Goal: Check status: Check status

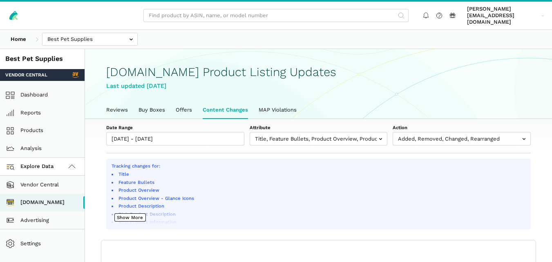
select select "100"
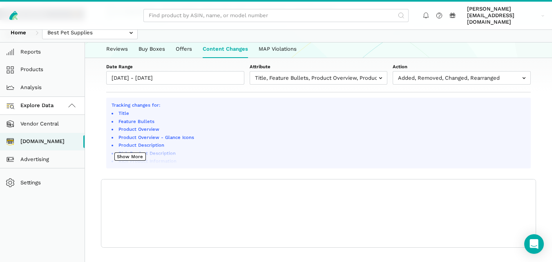
scroll to position [40, 0]
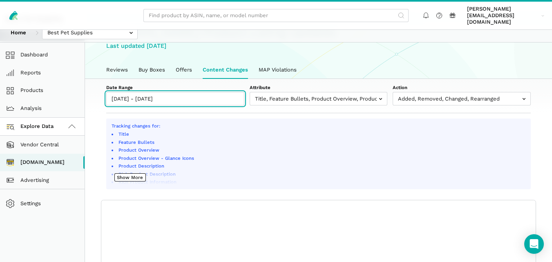
click at [191, 94] on input "09/10/2025 - 09/11/2025" at bounding box center [175, 98] width 138 height 13
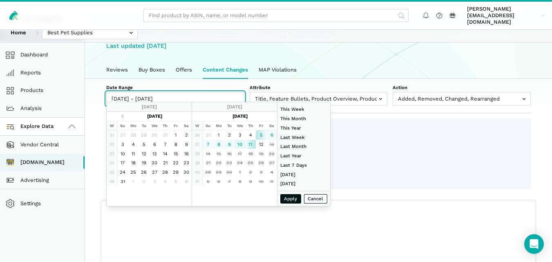
type input "09/10/2025"
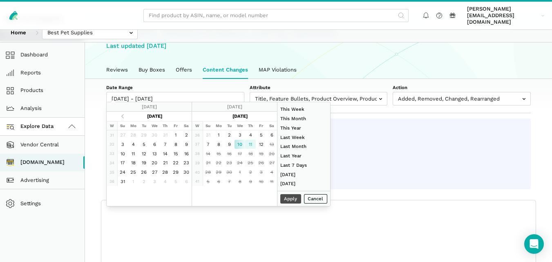
type input "[DATE]"
type input "09/10/2025"
click at [284, 199] on button "Apply" at bounding box center [290, 198] width 21 height 9
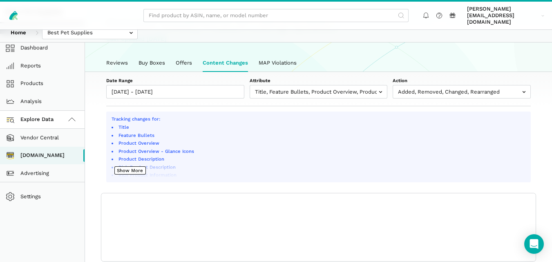
scroll to position [61, 0]
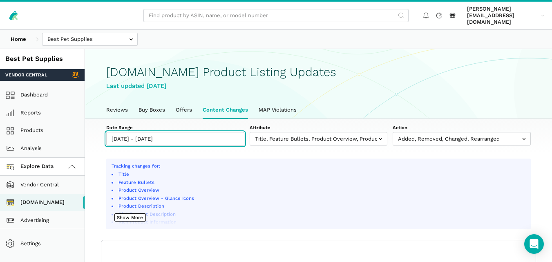
click at [170, 135] on input "[DATE] - [DATE]" at bounding box center [175, 138] width 138 height 13
type input "[DATE]"
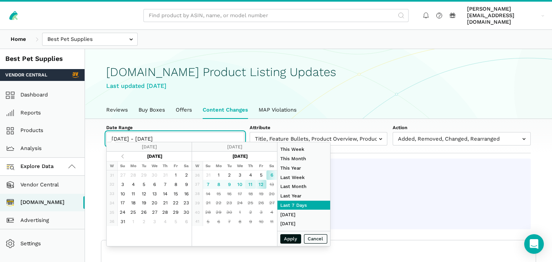
type input "[DATE]"
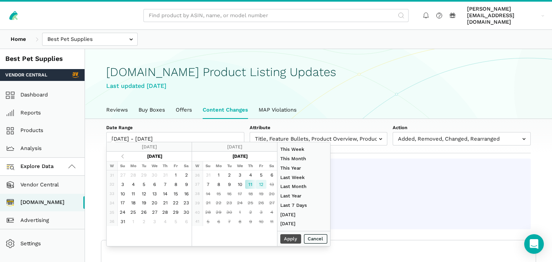
type input "[DATE]"
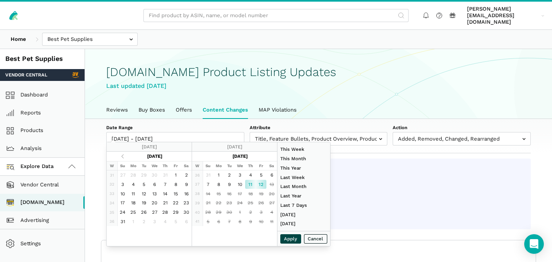
type input "[DATE]"
click at [292, 240] on button "Apply" at bounding box center [290, 238] width 21 height 9
type input "[DATE] - [DATE]"
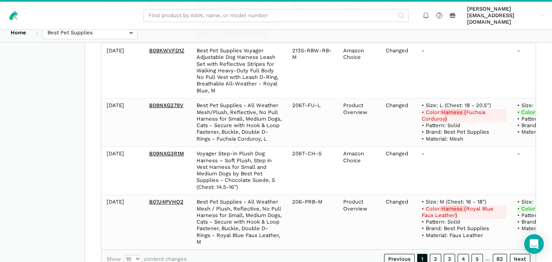
scroll to position [573, 0]
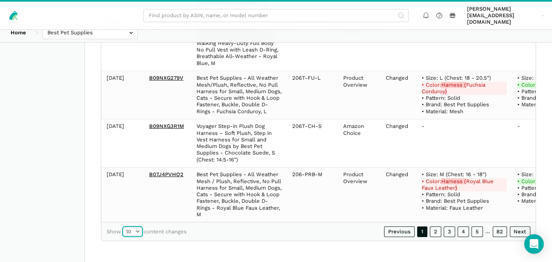
click at [133, 229] on select "10 25 50 100" at bounding box center [133, 231] width 18 height 8
select select "100"
click at [124, 227] on select "10 25 50 100" at bounding box center [133, 231] width 18 height 8
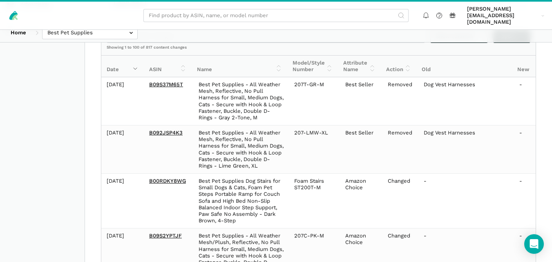
scroll to position [207, 0]
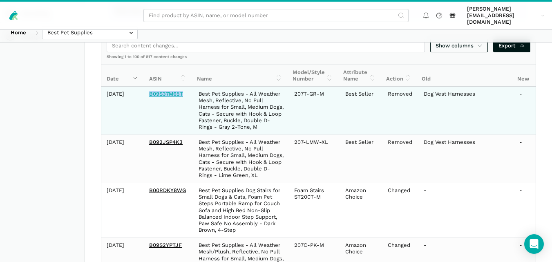
drag, startPoint x: 187, startPoint y: 88, endPoint x: 149, endPoint y: 88, distance: 38.4
click at [149, 88] on td "B09S37M65T" at bounding box center [168, 111] width 49 height 48
copy link "B09S37M65T"
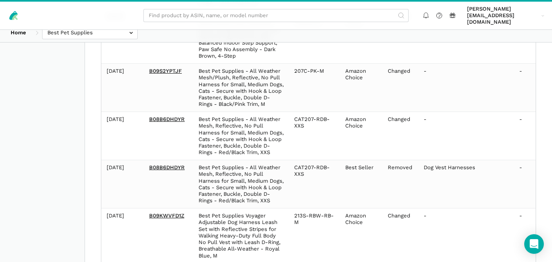
scroll to position [399, 0]
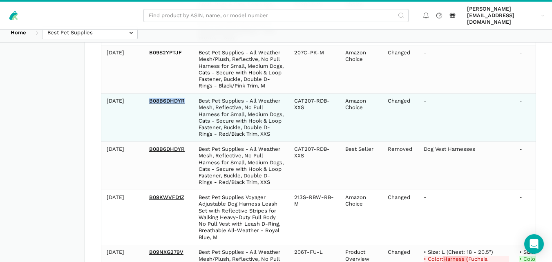
drag, startPoint x: 179, startPoint y: 92, endPoint x: 148, endPoint y: 93, distance: 30.6
click at [148, 94] on td "B08B6DHDYR" at bounding box center [168, 118] width 49 height 48
copy link "B08B6DHDYR"
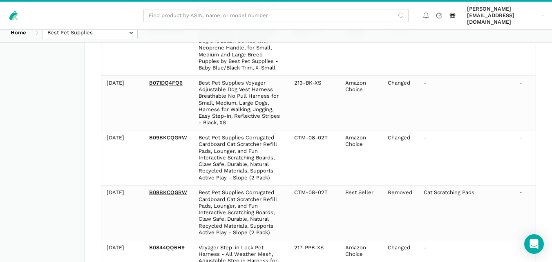
scroll to position [5274, 0]
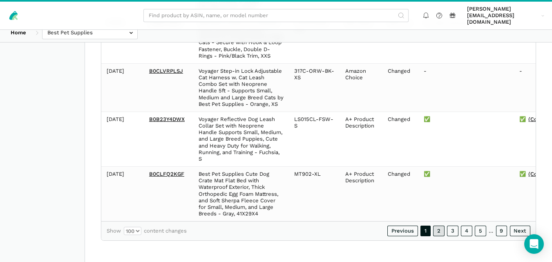
click at [442, 233] on link "2" at bounding box center [438, 230] width 11 height 11
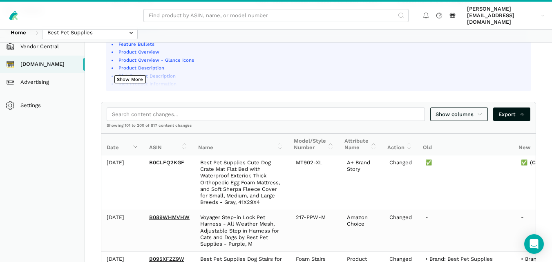
scroll to position [173, 0]
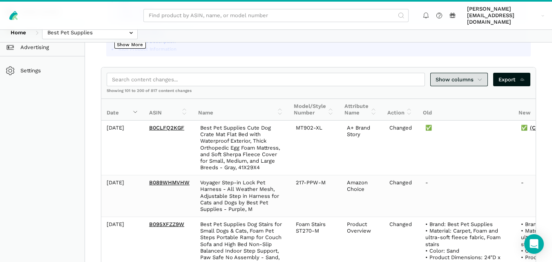
click at [482, 76] on icon at bounding box center [479, 80] width 5 height 8
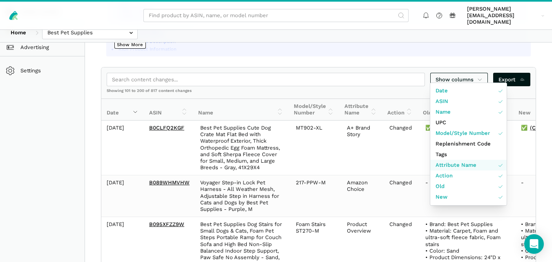
click at [448, 163] on span "Attribute Name" at bounding box center [455, 165] width 41 height 8
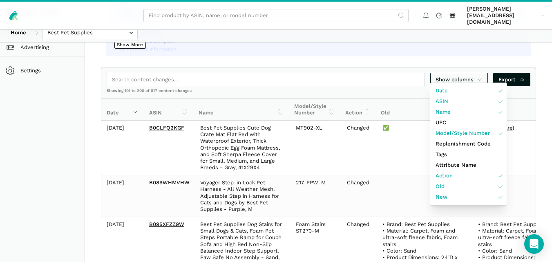
click at [550, 92] on div at bounding box center [276, 131] width 552 height 262
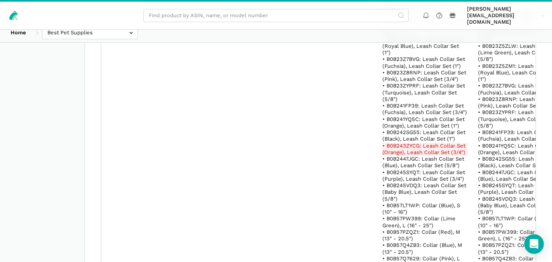
scroll to position [20311, 0]
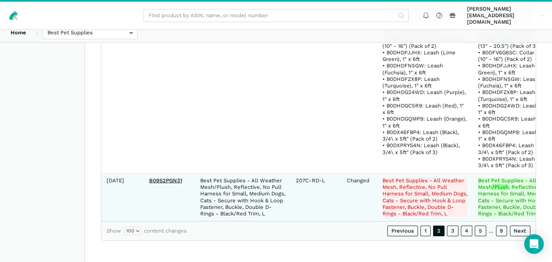
drag, startPoint x: 183, startPoint y: 172, endPoint x: 140, endPoint y: 169, distance: 42.2
click at [140, 173] on tr "[DATE] B09S2PGN31 Best Pet Supplies - All Weather Mesh/Plush, Reflective, No Pu…" at bounding box center [334, 197] width 467 height 48
copy tr "B09S2PGN31"
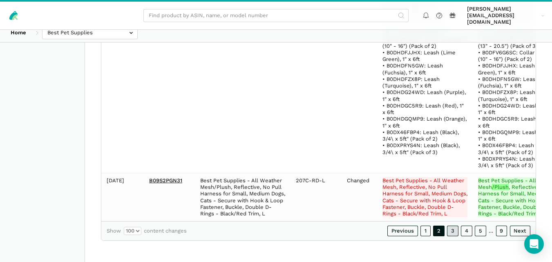
click at [454, 228] on link "3" at bounding box center [452, 230] width 11 height 11
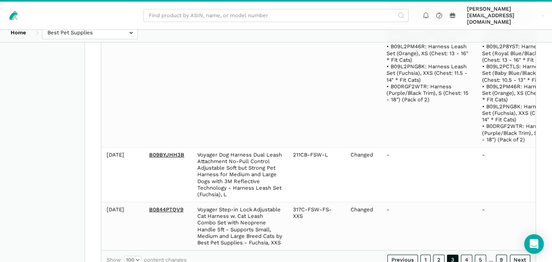
scroll to position [49964, 0]
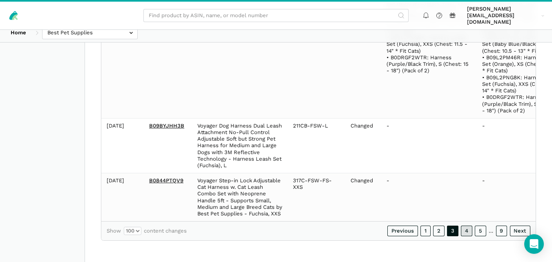
click at [468, 233] on link "4" at bounding box center [466, 230] width 11 height 11
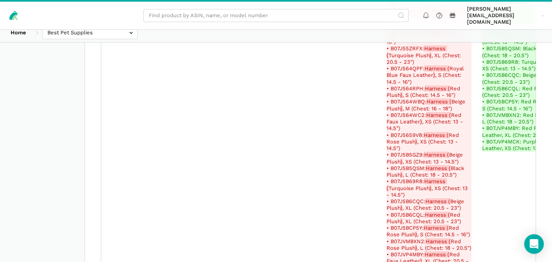
scroll to position [62734, 0]
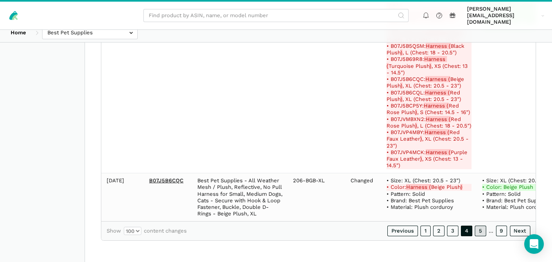
click at [480, 231] on link "5" at bounding box center [480, 230] width 11 height 11
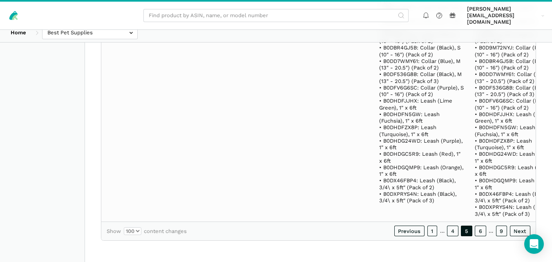
scroll to position [53577, 0]
click at [483, 231] on link "6" at bounding box center [480, 230] width 11 height 11
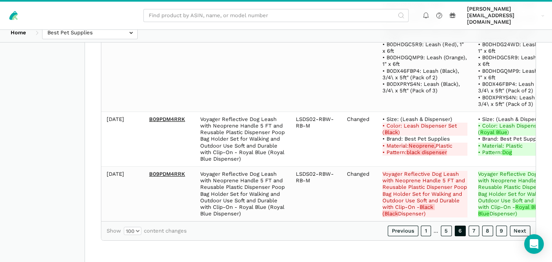
scroll to position [64229, 0]
click at [475, 232] on link "7" at bounding box center [473, 230] width 11 height 11
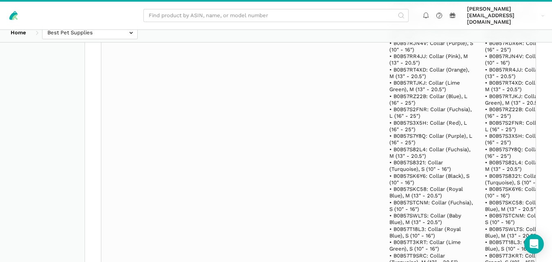
scroll to position [63287, 0]
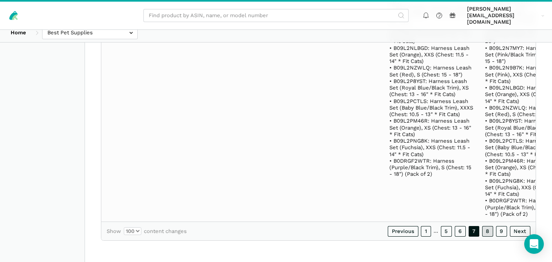
click at [488, 232] on link "8" at bounding box center [487, 231] width 11 height 11
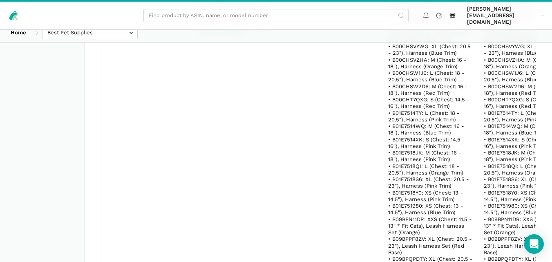
scroll to position [55310, 0]
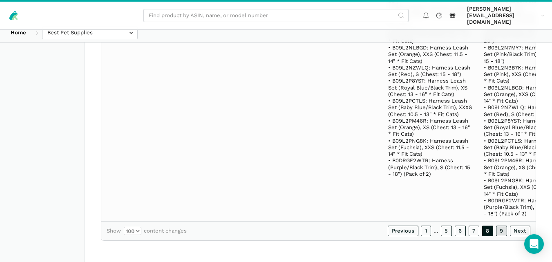
click at [501, 232] on link "9" at bounding box center [501, 230] width 11 height 11
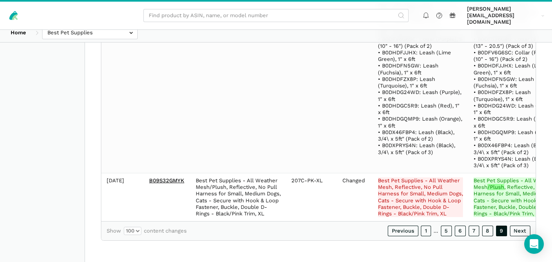
scroll to position [6319, 0]
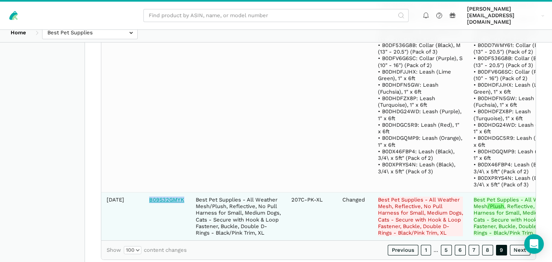
drag, startPoint x: 185, startPoint y: 177, endPoint x: 150, endPoint y: 172, distance: 35.5
click at [150, 192] on td "B09S32GMYK" at bounding box center [167, 216] width 47 height 48
copy link "B09S32GMYK"
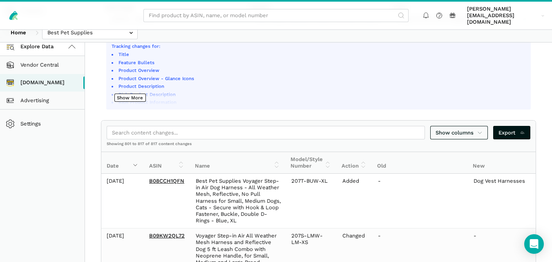
scroll to position [0, 0]
